Goal: Transaction & Acquisition: Purchase product/service

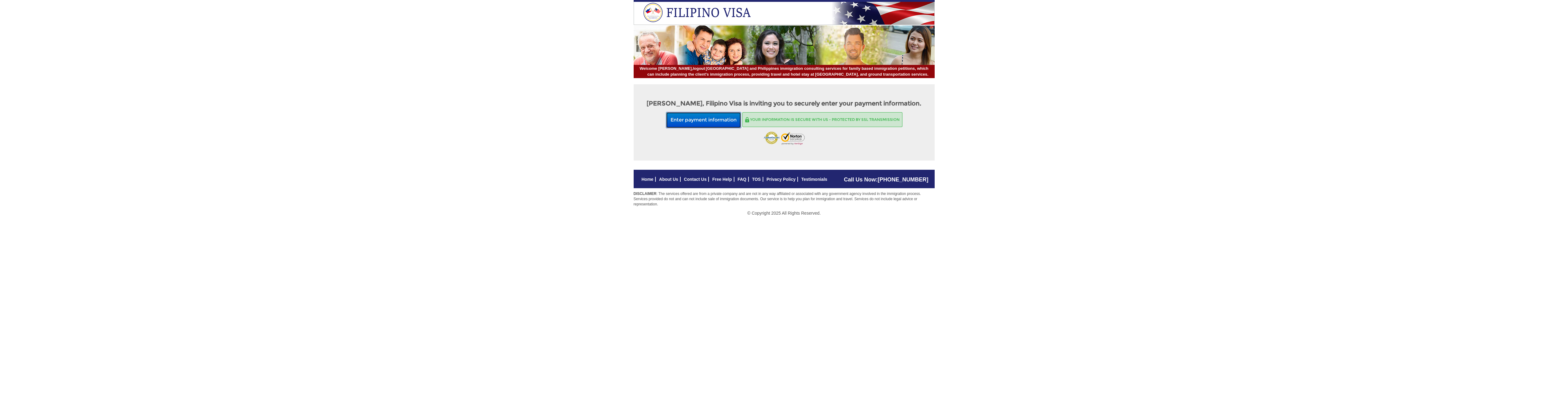
click at [732, 122] on button "Enter payment information" at bounding box center [704, 120] width 75 height 16
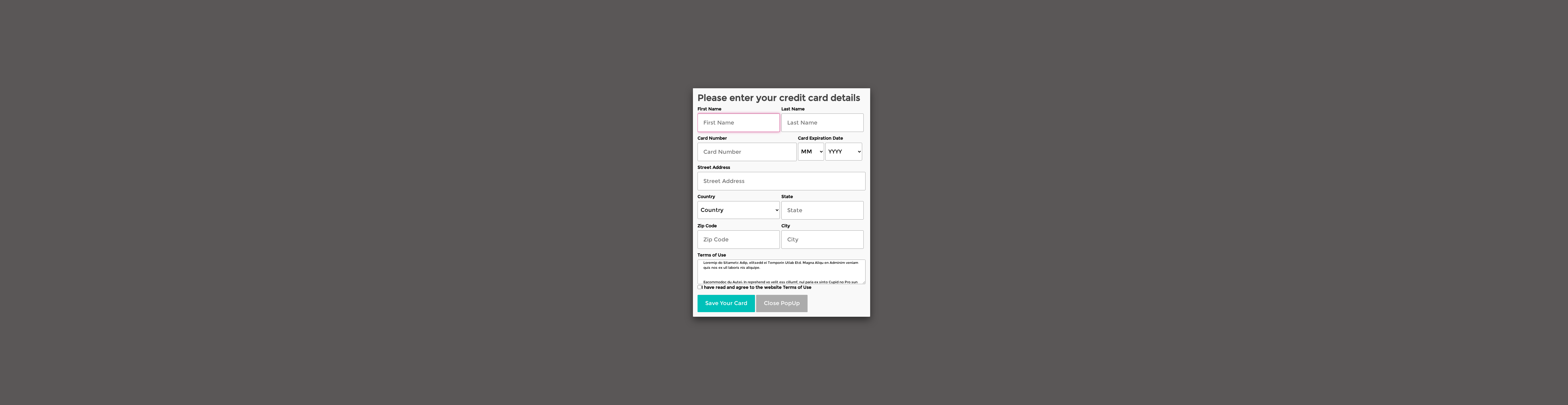
click at [749, 124] on input "text" at bounding box center [738, 122] width 82 height 18
type input "[PERSON_NAME]"
type input "01501"
type input "[GEOGRAPHIC_DATA]"
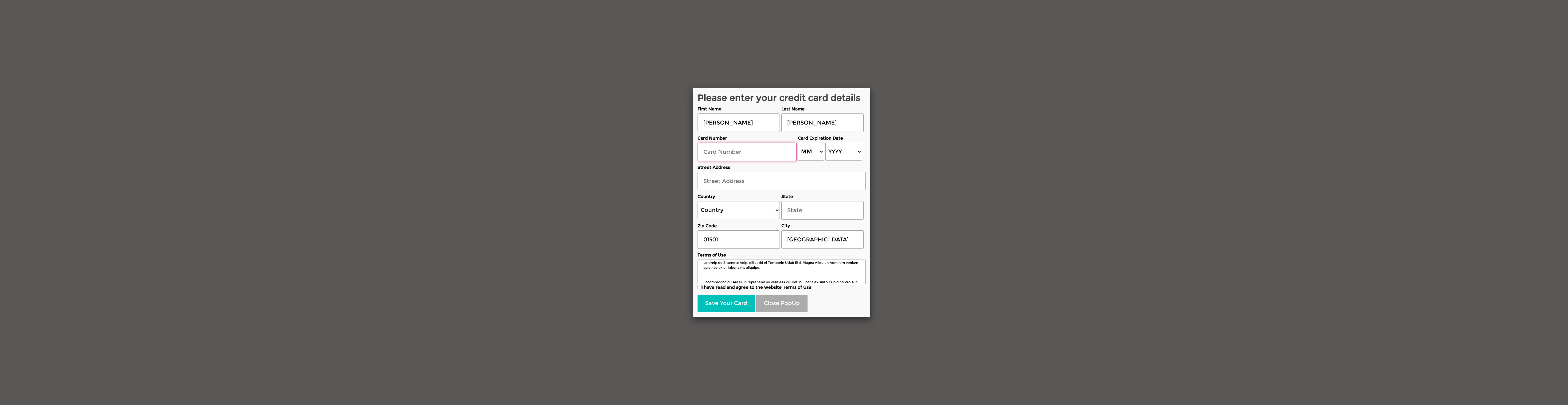
click at [756, 154] on input "text" at bounding box center [747, 152] width 99 height 18
click at [716, 155] on input "text" at bounding box center [747, 152] width 99 height 18
click at [760, 148] on input "text" at bounding box center [747, 152] width 99 height 18
type input "[CREDIT_CARD_NUMBER]"
click at [817, 158] on select "MM 01 02 03 04 05 06 07 08 09 10 11 12" at bounding box center [811, 151] width 26 height 18
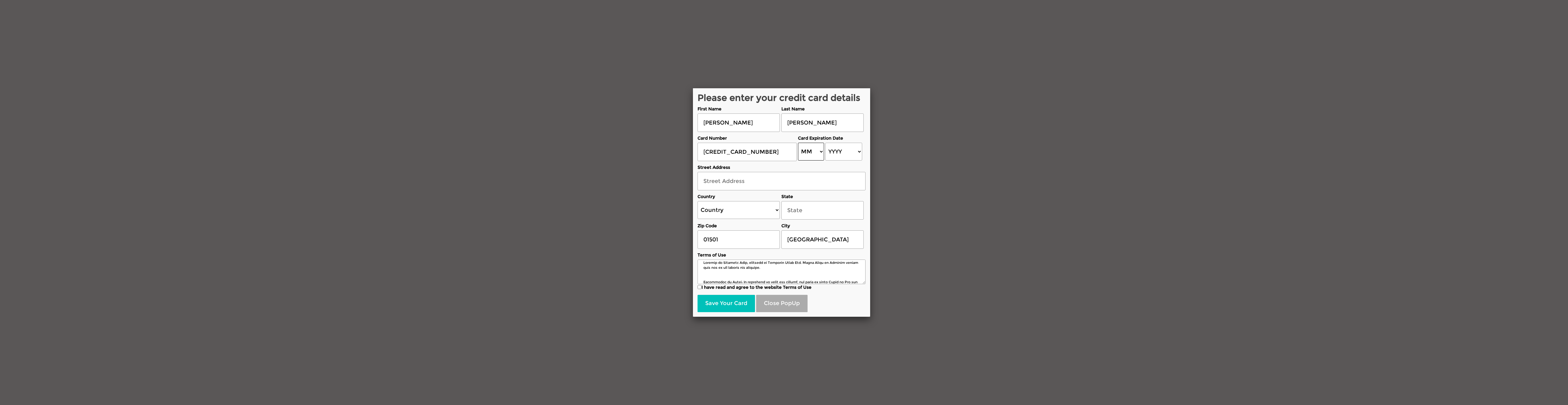
select select "11"
click at [798, 143] on select "MM 01 02 03 04 05 06 07 08 09 10 11 12" at bounding box center [811, 151] width 26 height 18
click at [856, 156] on select "YYYY 2025 2026 2027 2028 2029 2030 2031 2032 2033 2034 2035 2036 2037 2038 2039…" at bounding box center [844, 151] width 37 height 18
select select "2025"
click at [825, 143] on select "YYYY 2025 2026 2027 2028 2029 2030 2031 2032 2033 2034 2035 2036 2037 2038 2039…" at bounding box center [844, 151] width 37 height 18
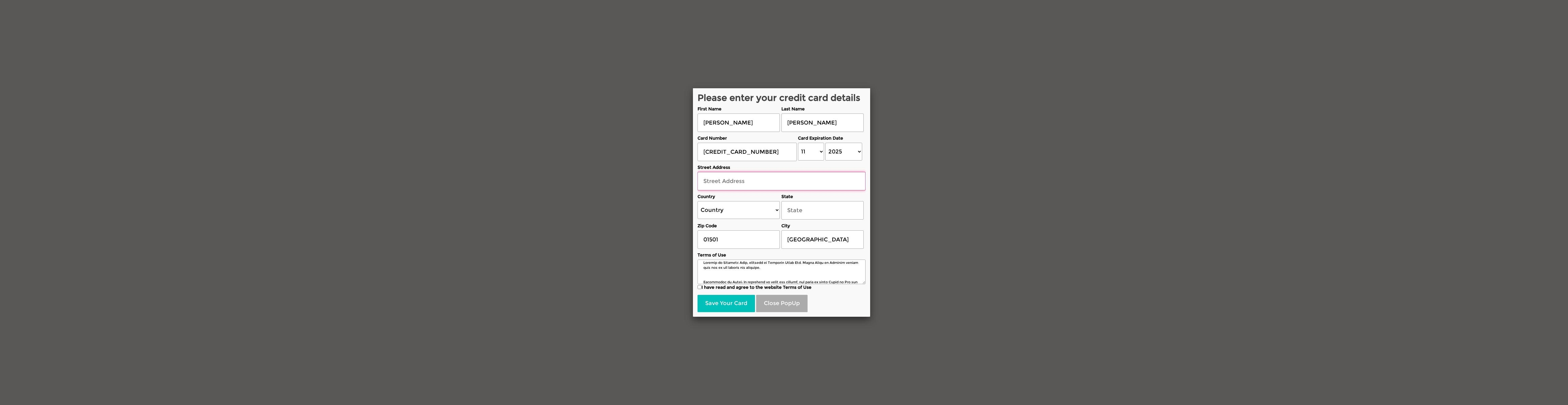
click at [765, 183] on input "text" at bounding box center [782, 181] width 168 height 18
click at [749, 180] on input "text" at bounding box center [782, 181] width 168 height 18
type input "[STREET_ADDRESS]"
click at [698, 288] on input "I have read and agree to the website Terms of Use" at bounding box center [699, 287] width 4 height 4
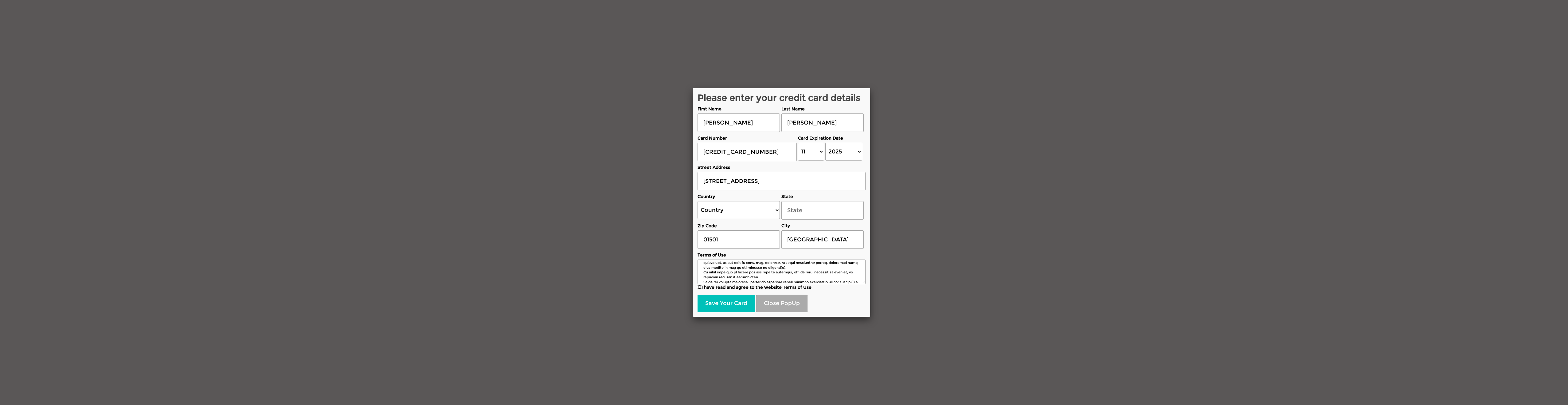
checkbox input "true"
click at [736, 303] on button "Save Your Card" at bounding box center [726, 303] width 57 height 17
